Goal: Check status

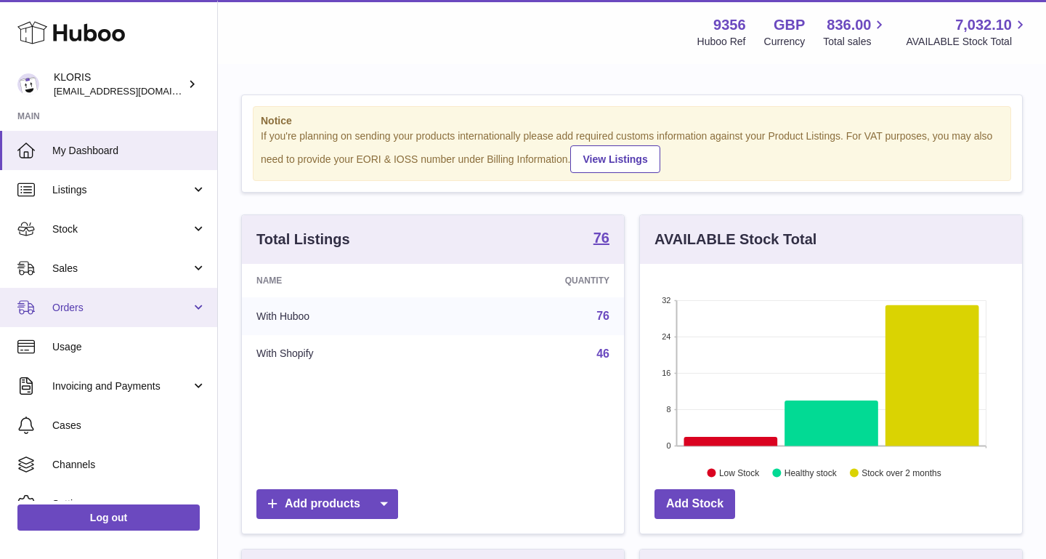
scroll to position [227, 382]
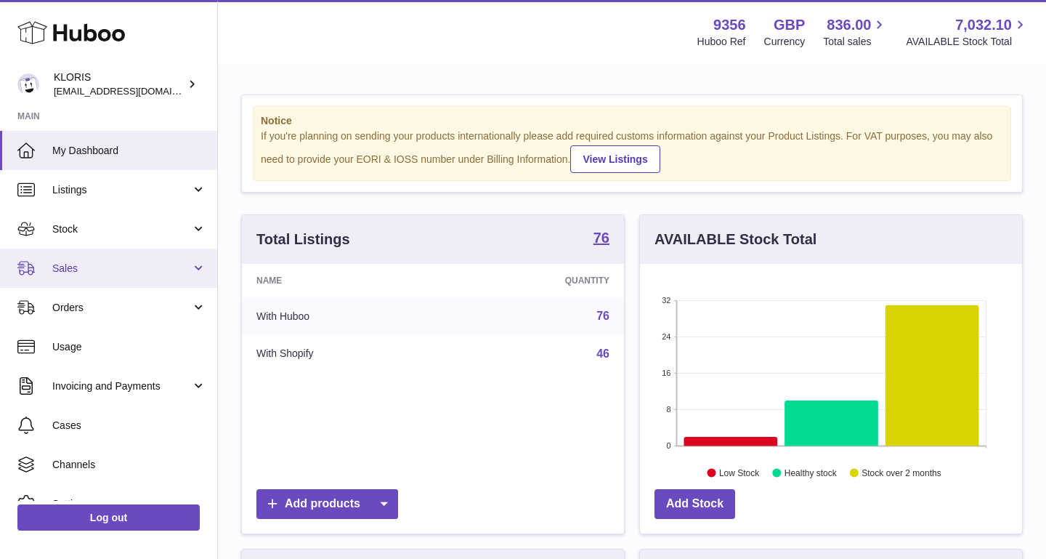
click at [161, 251] on link "Sales" at bounding box center [108, 268] width 217 height 39
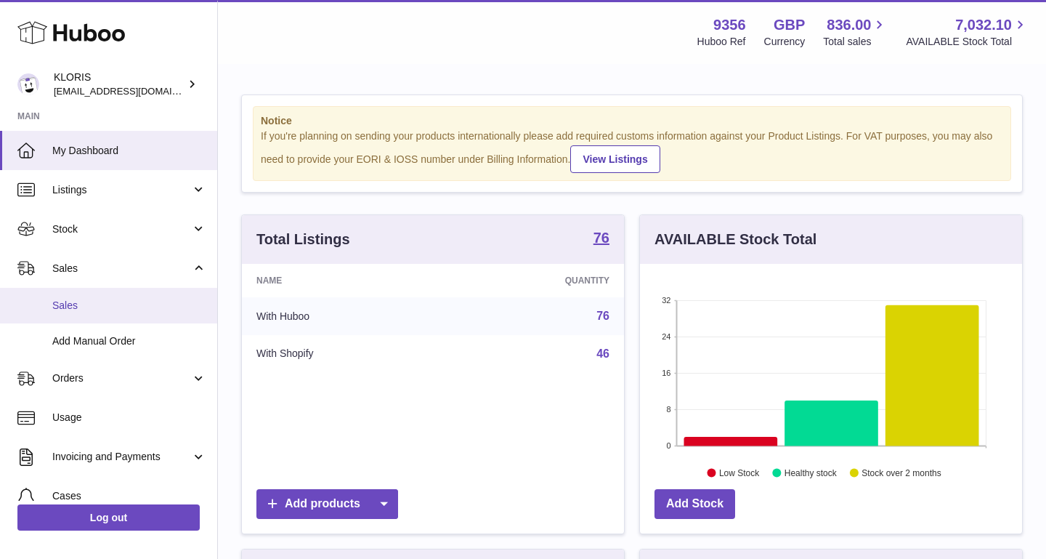
click at [112, 300] on span "Sales" at bounding box center [129, 306] width 154 height 14
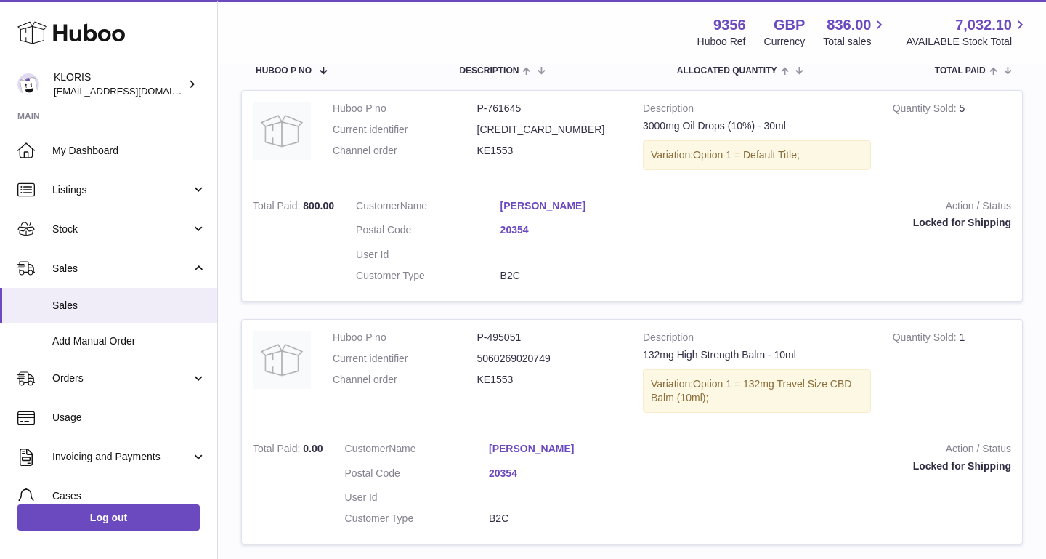
scroll to position [299, 0]
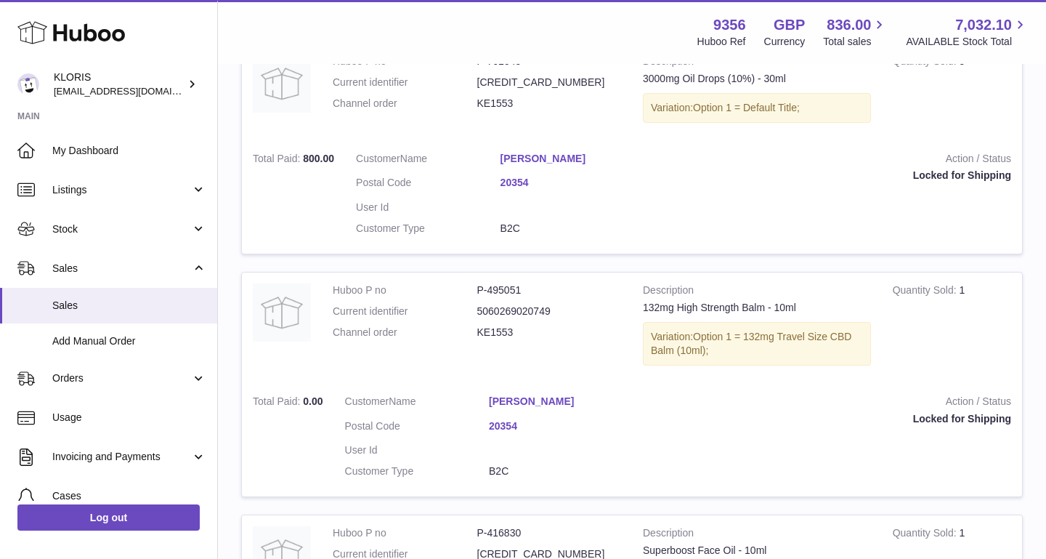
click at [523, 184] on link "20354" at bounding box center [573, 183] width 145 height 14
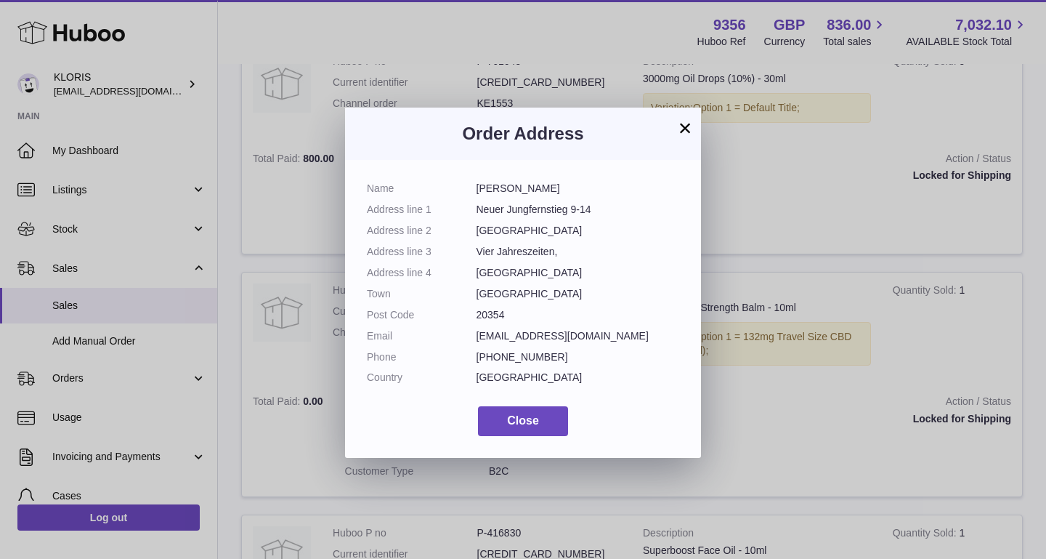
scroll to position [44, 0]
click at [525, 406] on button "Close" at bounding box center [523, 421] width 90 height 30
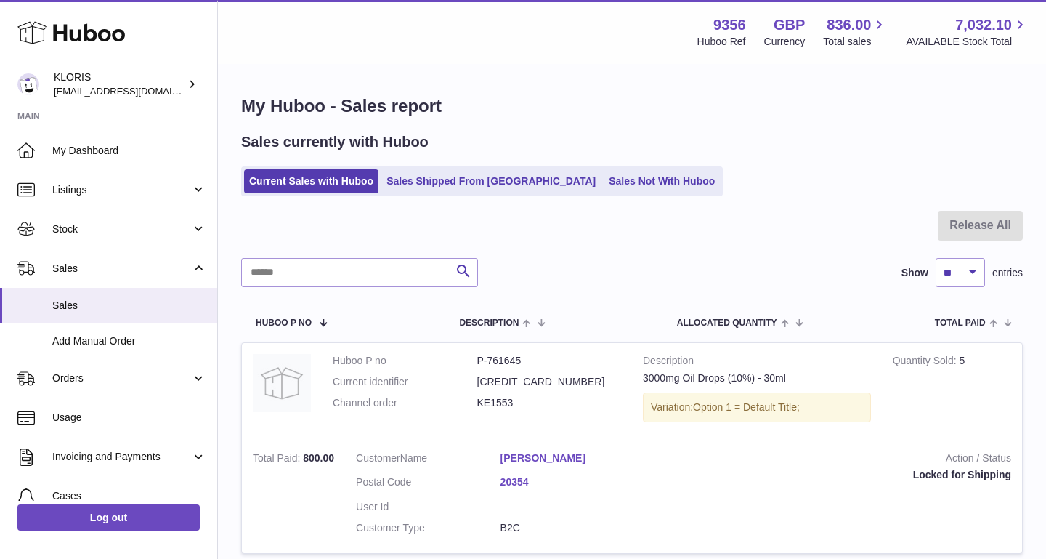
scroll to position [0, 0]
click at [604, 183] on link "Sales Not With Huboo" at bounding box center [662, 181] width 116 height 24
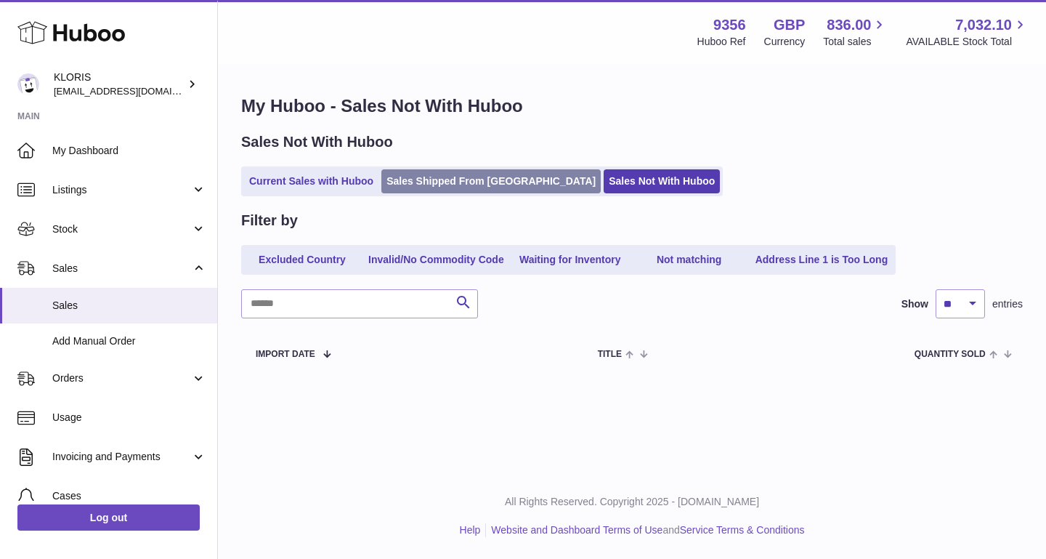
click at [501, 175] on link "Sales Shipped From Huboo" at bounding box center [490, 181] width 219 height 24
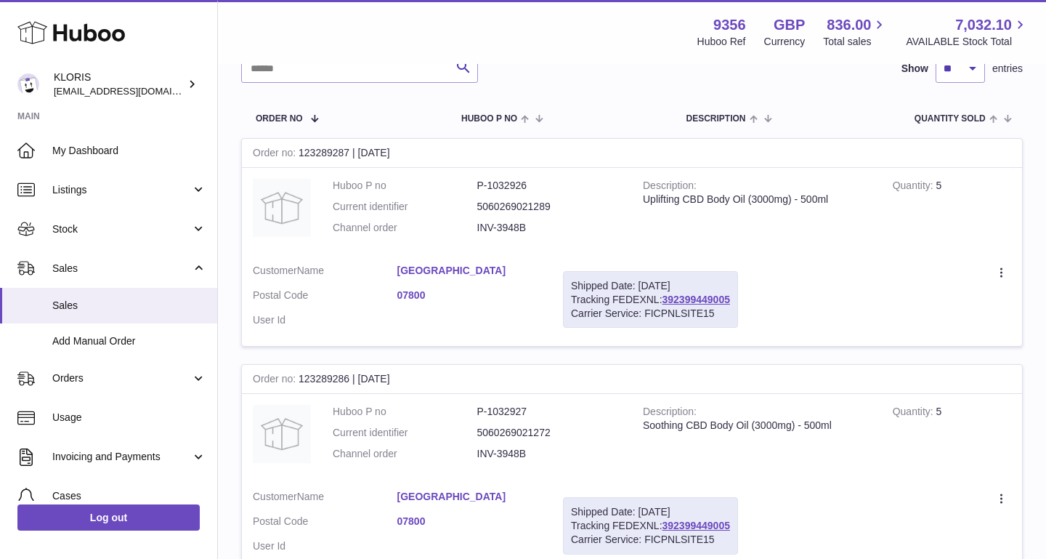
scroll to position [195, 0]
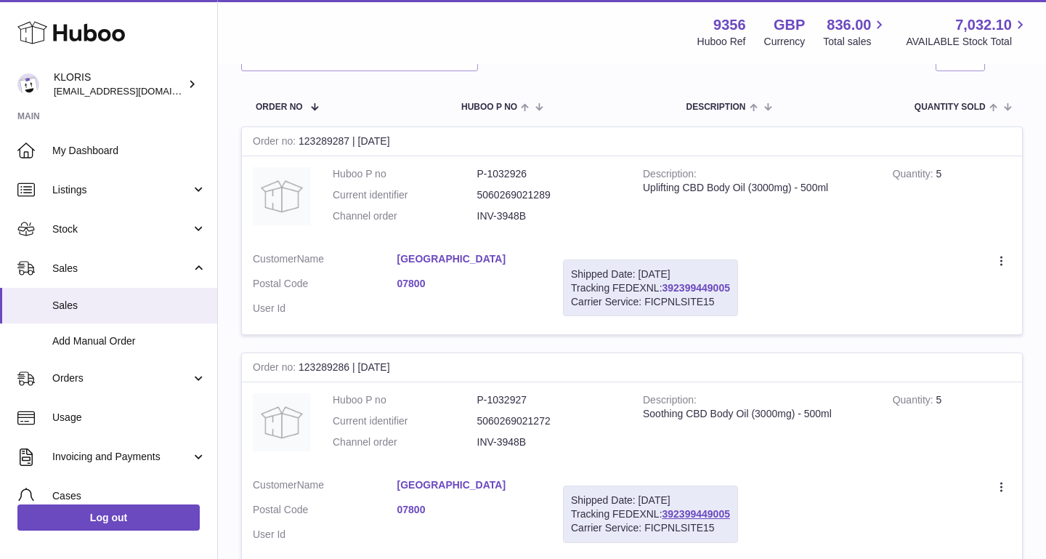
click at [703, 282] on link "392399449005" at bounding box center [697, 288] width 68 height 12
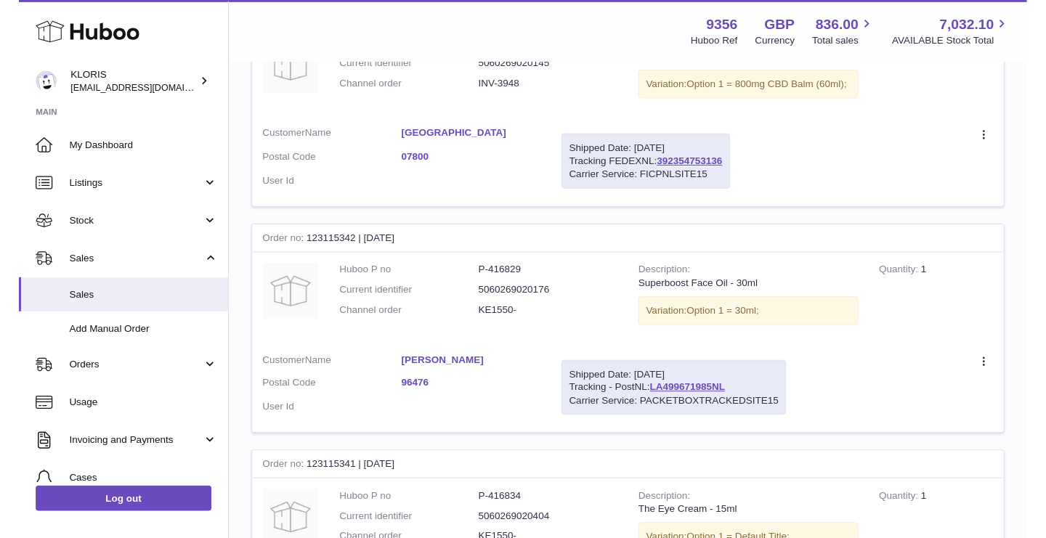
scroll to position [1313, 0]
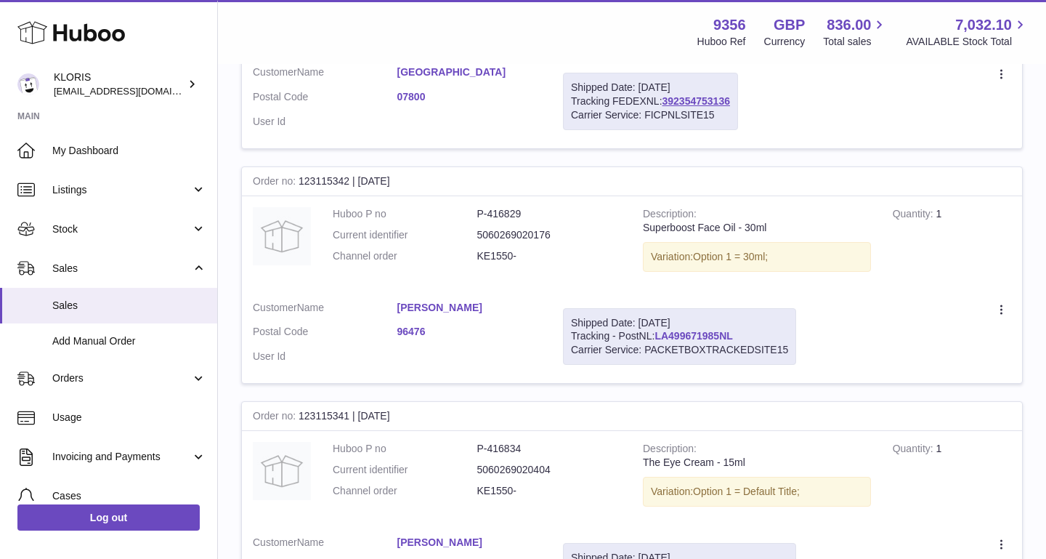
click at [690, 330] on link "LA499671985NL" at bounding box center [694, 336] width 78 height 12
